Goal: Transaction & Acquisition: Purchase product/service

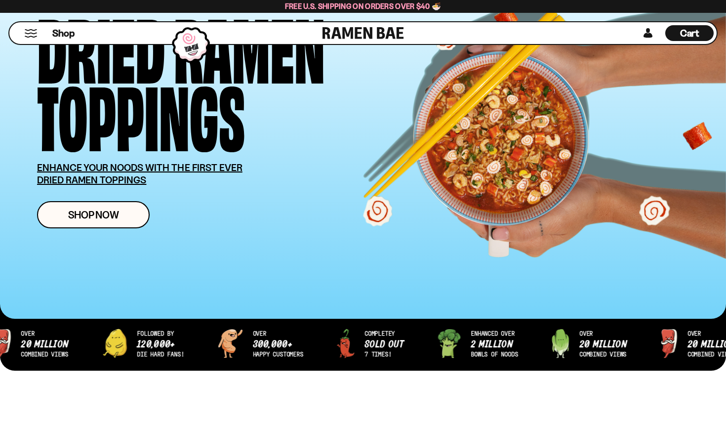
scroll to position [108, 0]
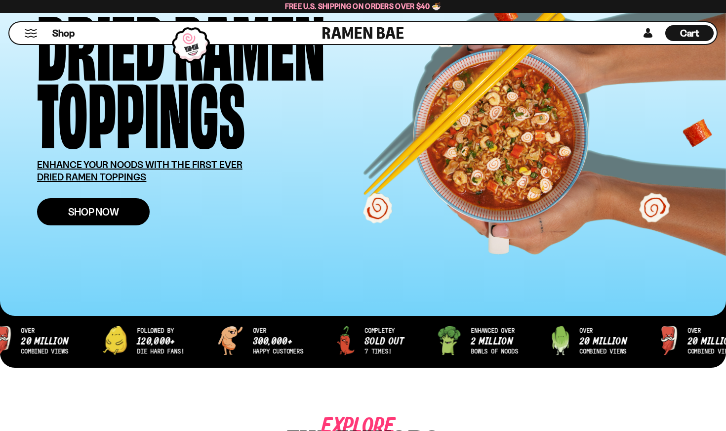
click at [107, 211] on span "Shop Now" at bounding box center [93, 211] width 51 height 10
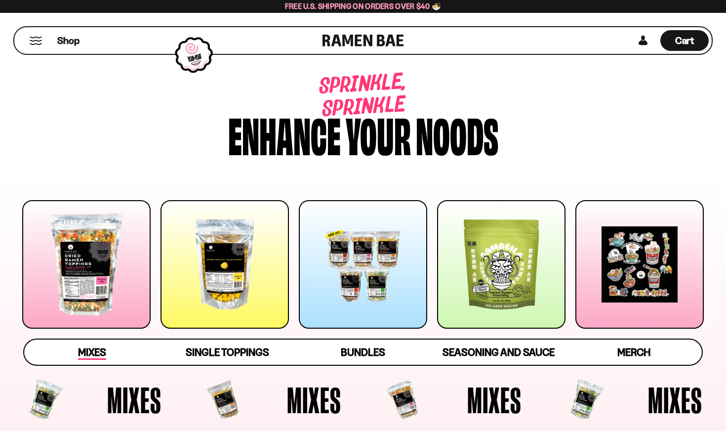
click at [85, 357] on span "Mixes" at bounding box center [92, 353] width 28 height 14
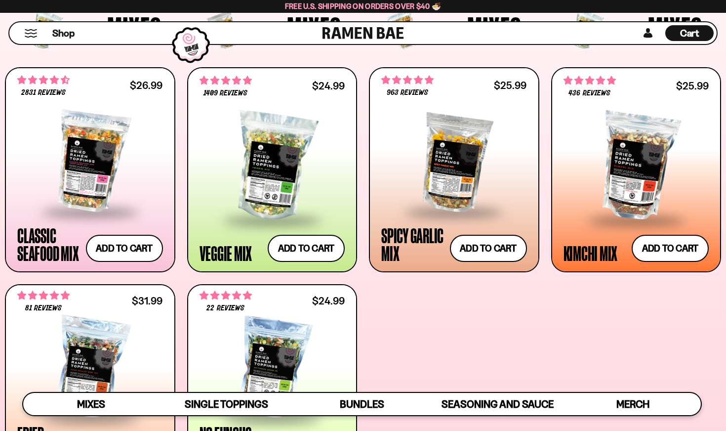
scroll to position [355, 0]
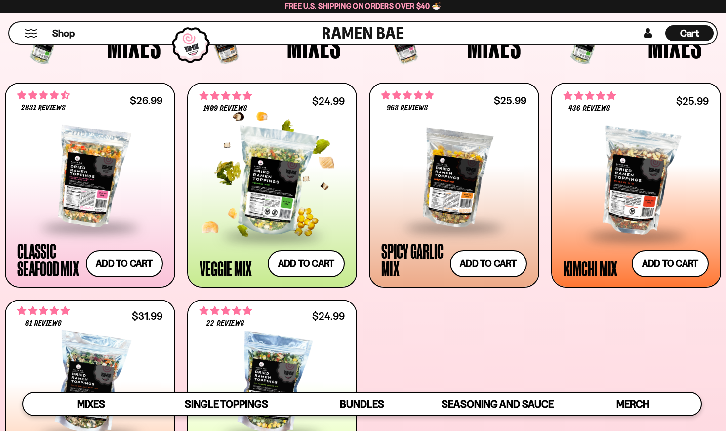
click at [263, 182] on div at bounding box center [273, 181] width 146 height 105
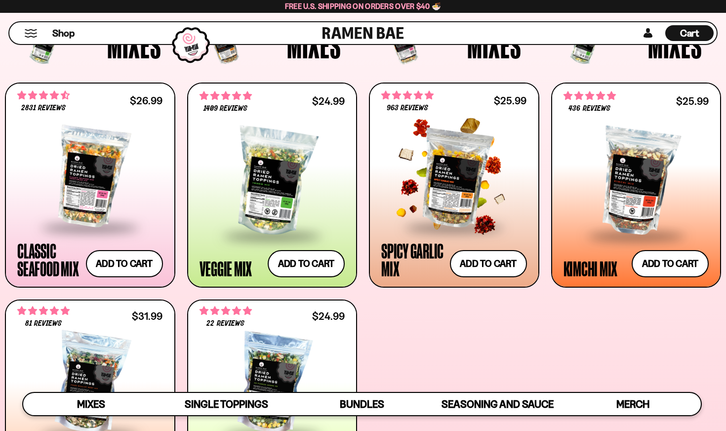
click at [431, 217] on span at bounding box center [454, 228] width 120 height 35
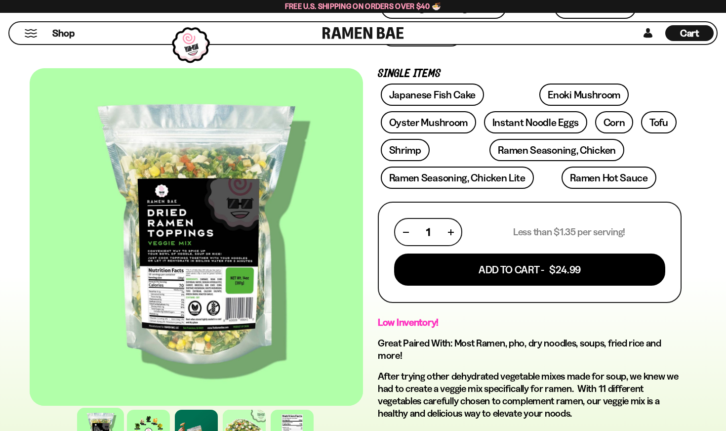
scroll to position [286, 0]
click at [266, 315] on div at bounding box center [196, 236] width 333 height 337
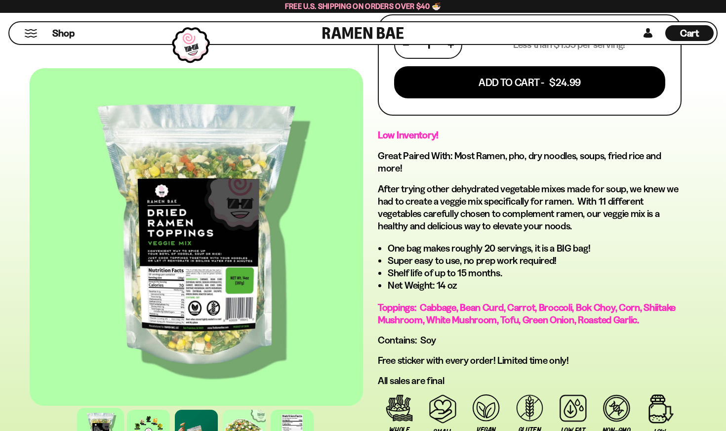
scroll to position [474, 0]
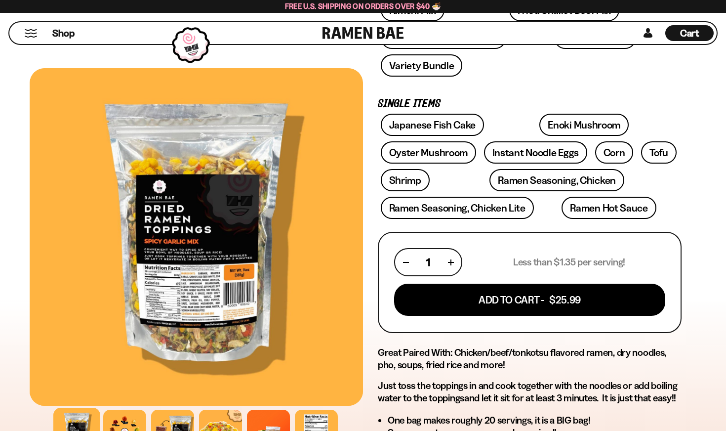
scroll to position [258, 0]
